Goal: Task Accomplishment & Management: Manage account settings

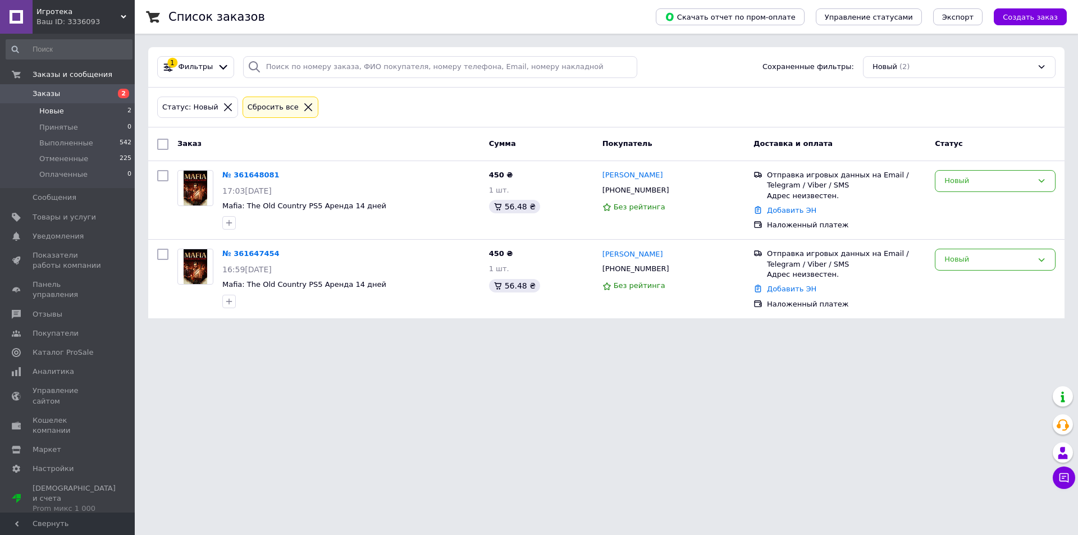
click at [596, 332] on html "Игротека Ваш ID: 3336093 Сайт Игротека Кабинет покупателя Проверить состояние с…" at bounding box center [539, 166] width 1078 height 332
click at [971, 258] on div "Новый" at bounding box center [989, 260] width 88 height 12
click at [973, 322] on li "Отменен" at bounding box center [996, 324] width 120 height 21
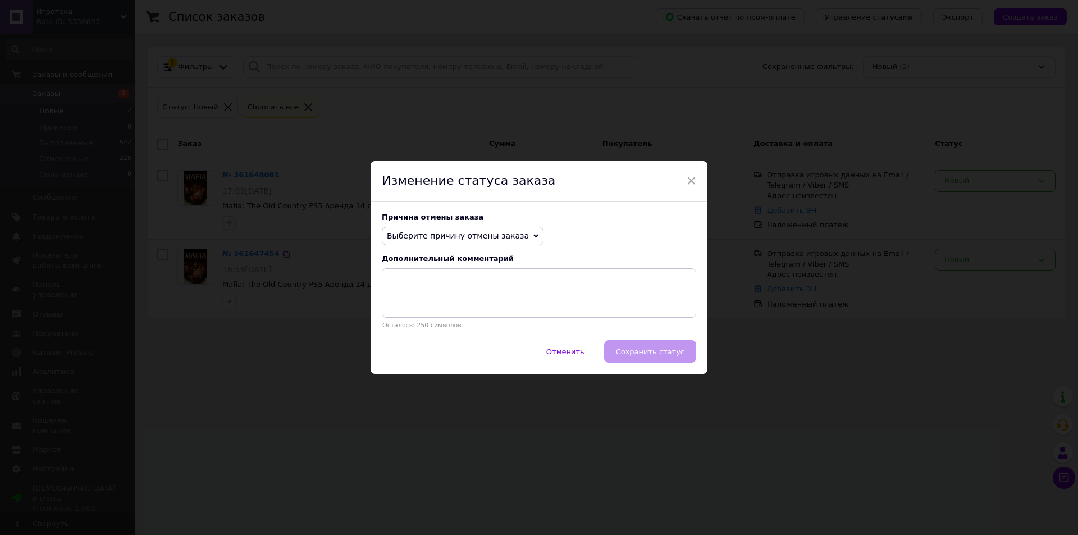
click at [484, 238] on span "Выберите причину отмены заказа" at bounding box center [458, 235] width 142 height 9
click at [450, 318] on li "Заказ-дубликат" at bounding box center [462, 321] width 161 height 16
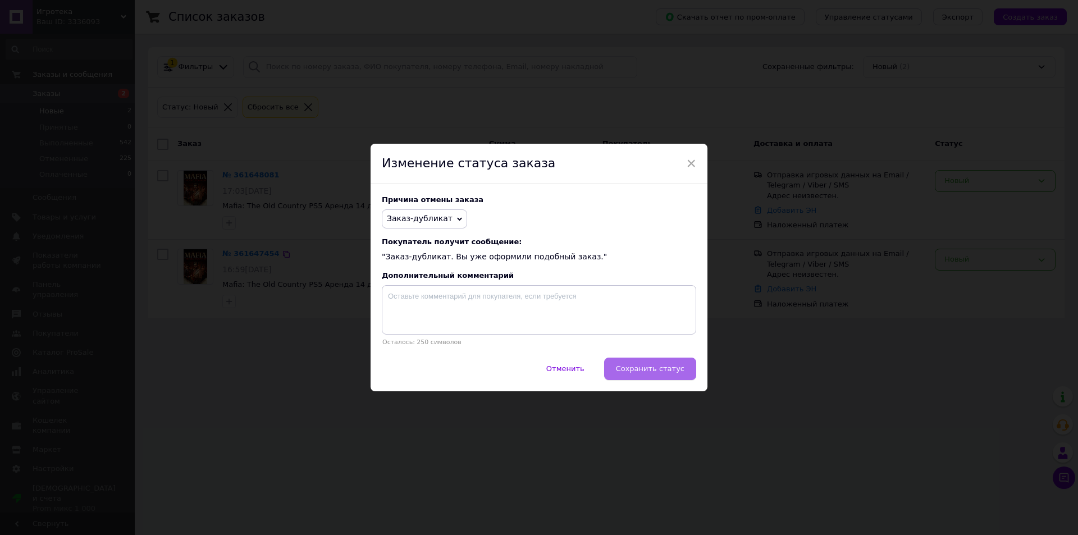
click at [662, 368] on span "Сохранить статус" at bounding box center [650, 369] width 69 height 8
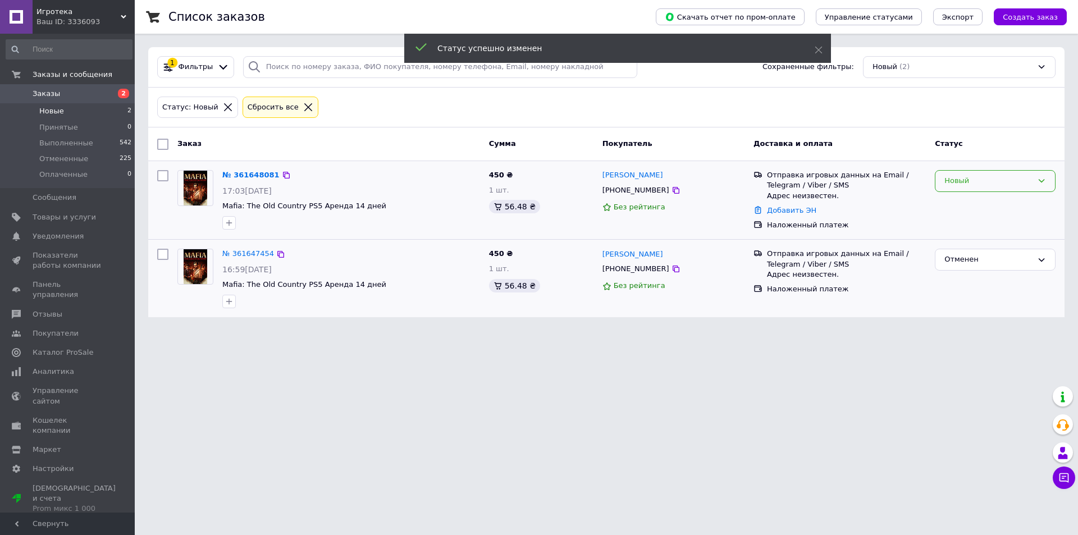
click at [973, 180] on div "Новый" at bounding box center [989, 181] width 88 height 12
click at [969, 225] on li "Выполнен" at bounding box center [996, 225] width 120 height 21
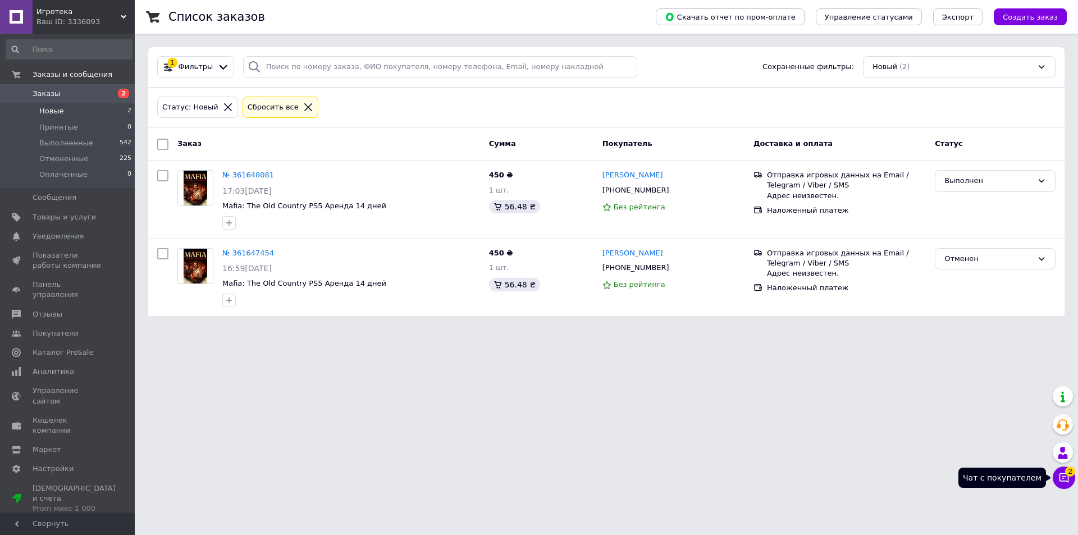
click at [1062, 473] on icon at bounding box center [1064, 477] width 11 height 11
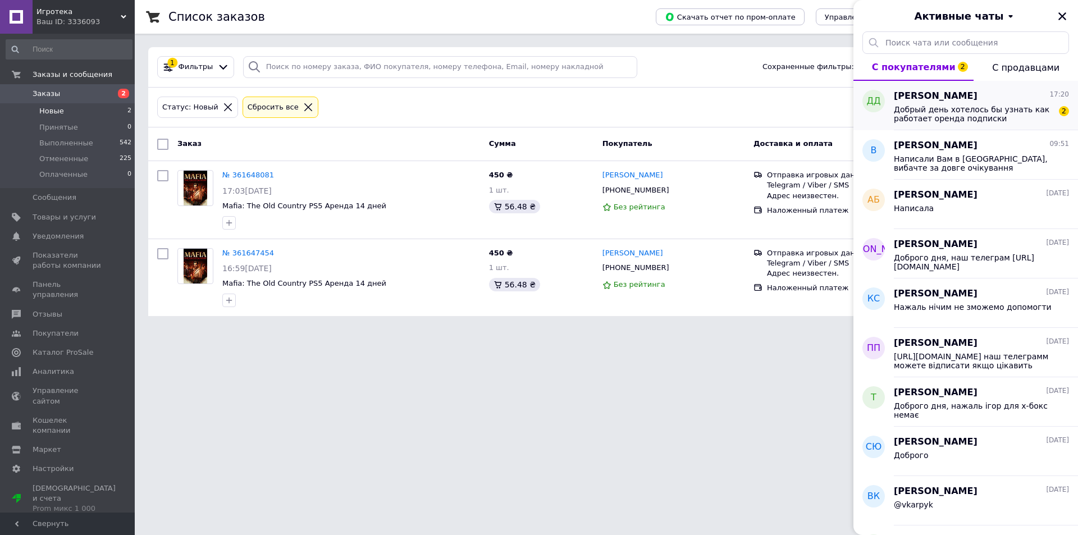
click at [929, 116] on span "Добрый день хотелось бы узнать как работает оренда подписки" at bounding box center [974, 114] width 160 height 18
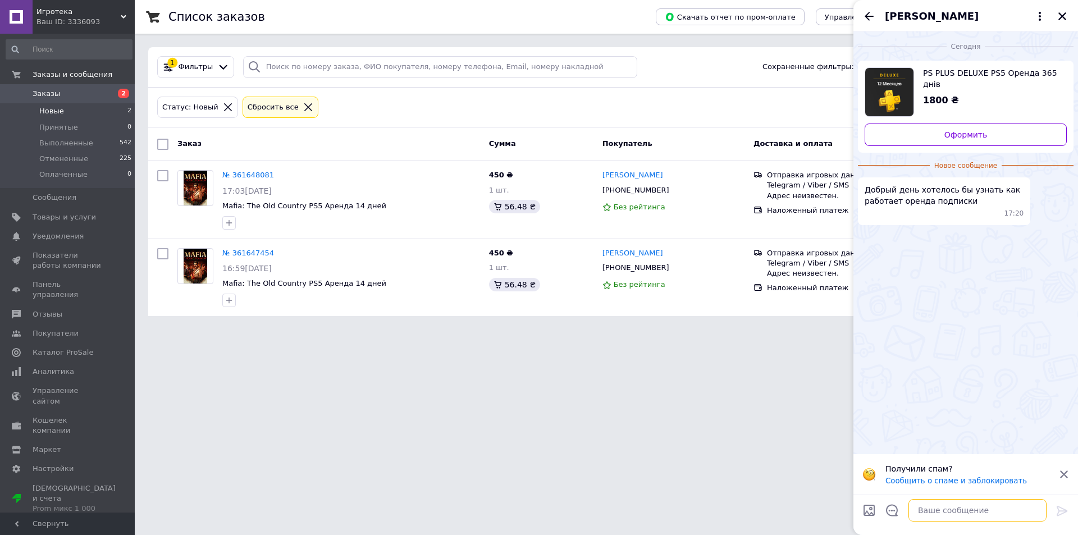
click at [949, 503] on textarea at bounding box center [978, 510] width 138 height 22
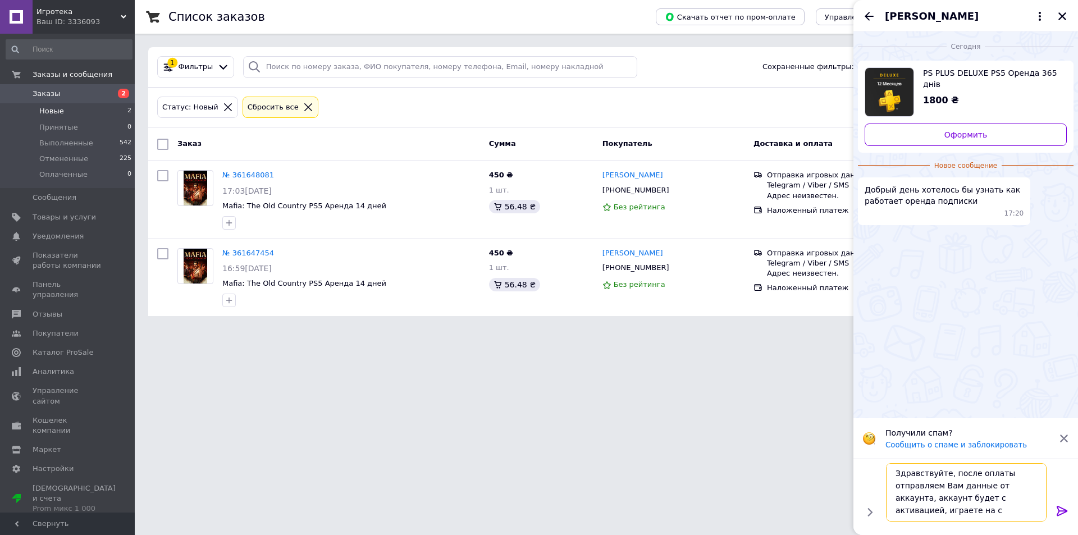
scroll to position [1, 0]
type textarea "Здравствуйте, после оплаты отправляем Вам данные от аккаунта, аккаунт будет с а…"
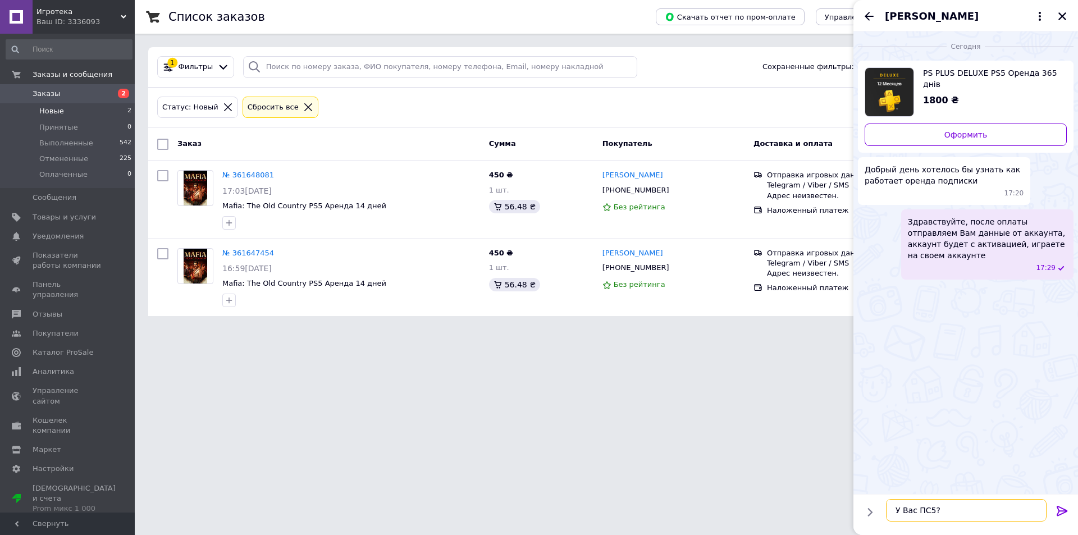
type textarea "У Вас ПС5?"
click at [740, 330] on html "Игротека Ваш ID: 3336093 Сайт Игротека Кабинет покупателя Проверить состояние с…" at bounding box center [539, 165] width 1078 height 330
click at [76, 94] on span "Заказы" at bounding box center [68, 94] width 71 height 10
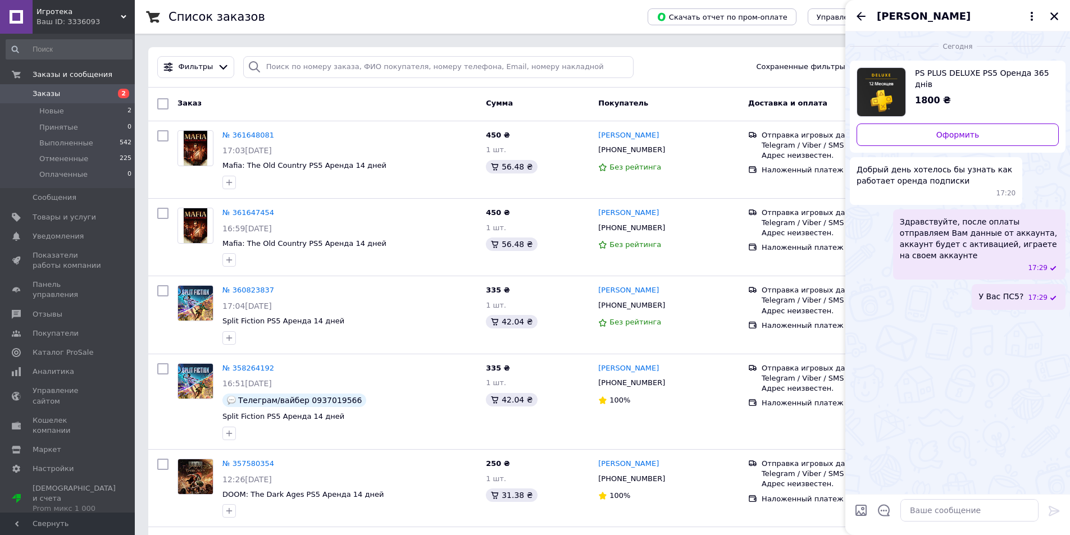
click at [701, 84] on div "Фильтры Сохраненные фильтры: Все (769)" at bounding box center [602, 67] width 908 height 40
click at [1053, 23] on div "[PERSON_NAME]" at bounding box center [957, 15] width 225 height 31
click at [1053, 20] on icon "Закрыть" at bounding box center [1054, 16] width 10 height 10
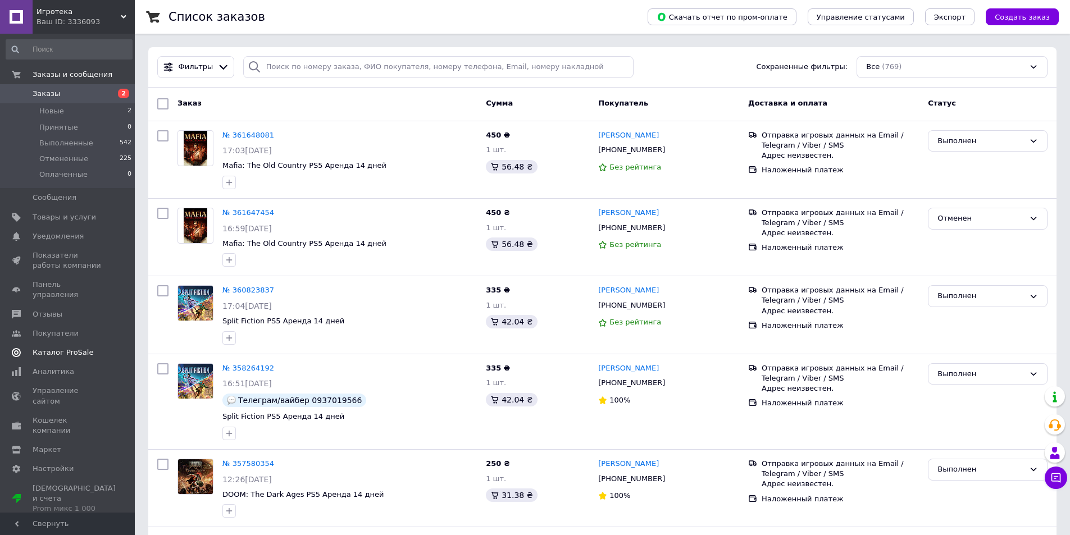
click at [66, 348] on span "Каталог ProSale" at bounding box center [63, 353] width 61 height 10
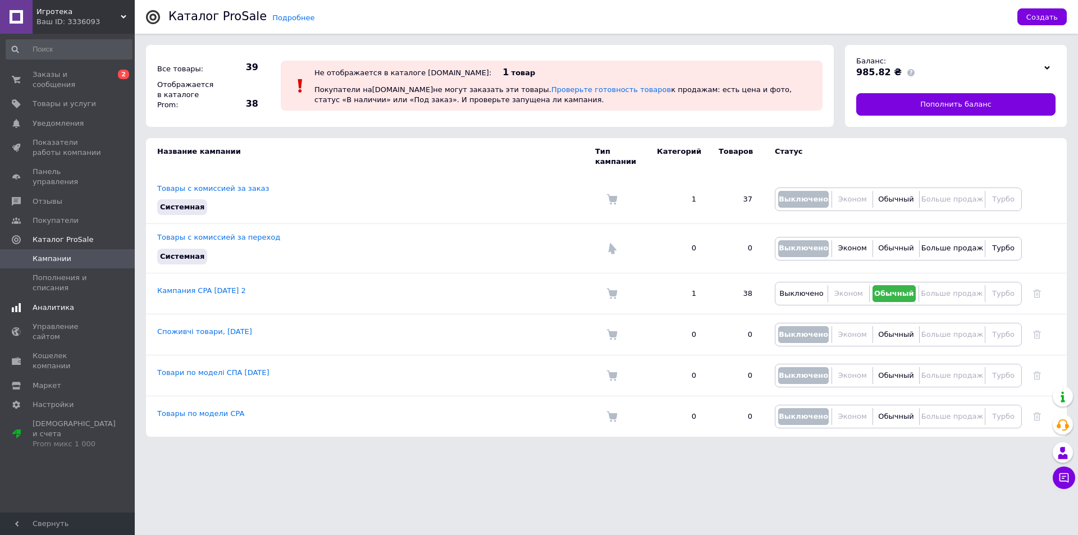
click at [65, 303] on span "Аналитика" at bounding box center [54, 308] width 42 height 10
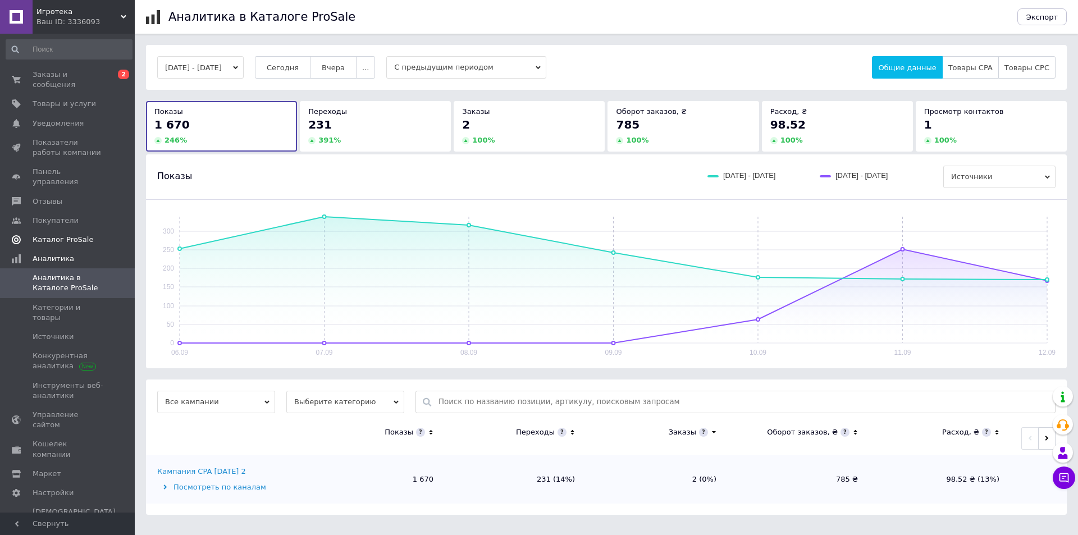
click at [72, 235] on span "Каталог ProSale" at bounding box center [63, 240] width 61 height 10
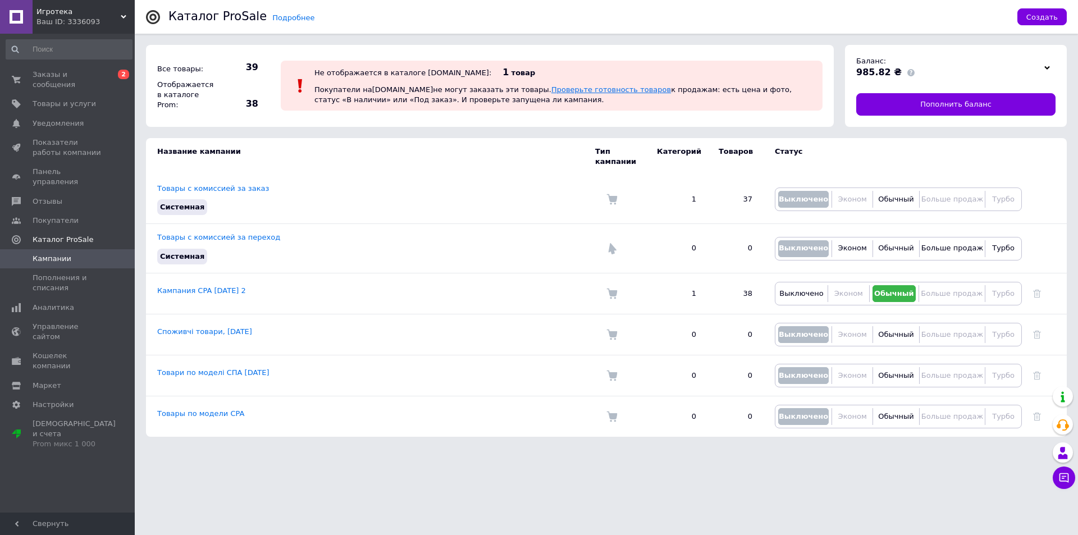
click at [552, 93] on link "Проверьте готовность товаров" at bounding box center [612, 89] width 120 height 8
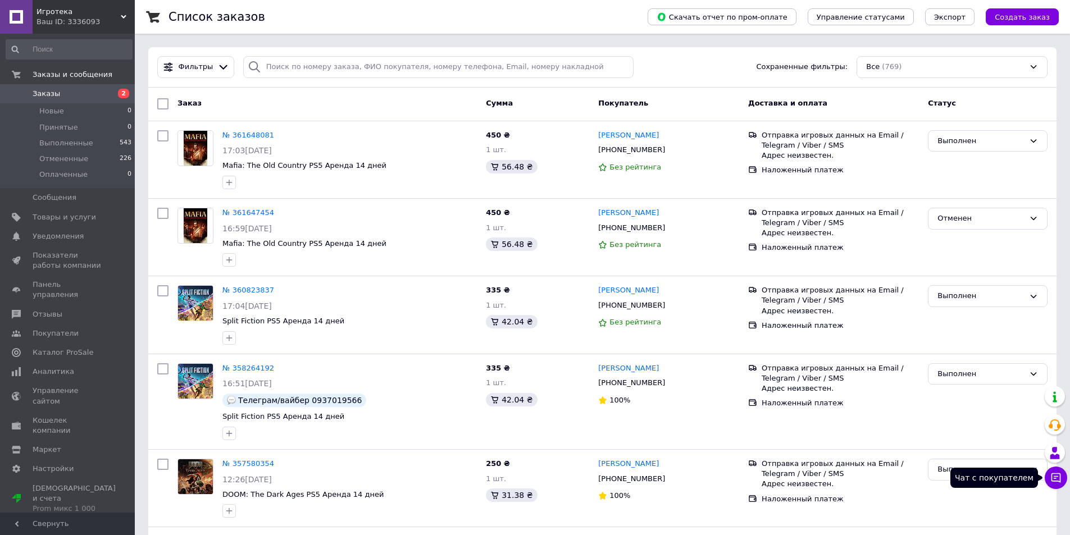
click at [1053, 479] on icon at bounding box center [1055, 477] width 11 height 11
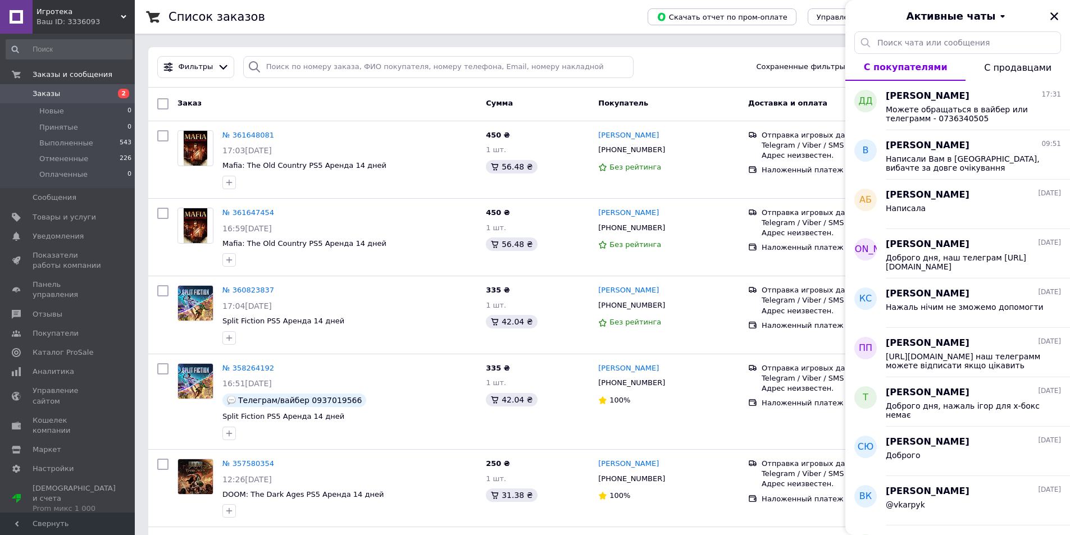
click at [685, 69] on div "Фильтры Сохраненные фильтры: Все (769)" at bounding box center [602, 67] width 899 height 22
click at [1057, 15] on icon "Закрыть" at bounding box center [1054, 16] width 10 height 10
